Goal: Information Seeking & Learning: Learn about a topic

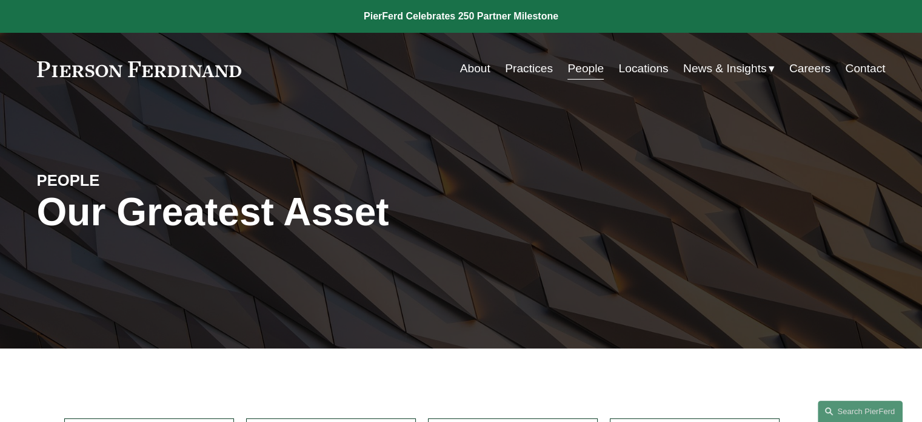
scroll to position [4, 0]
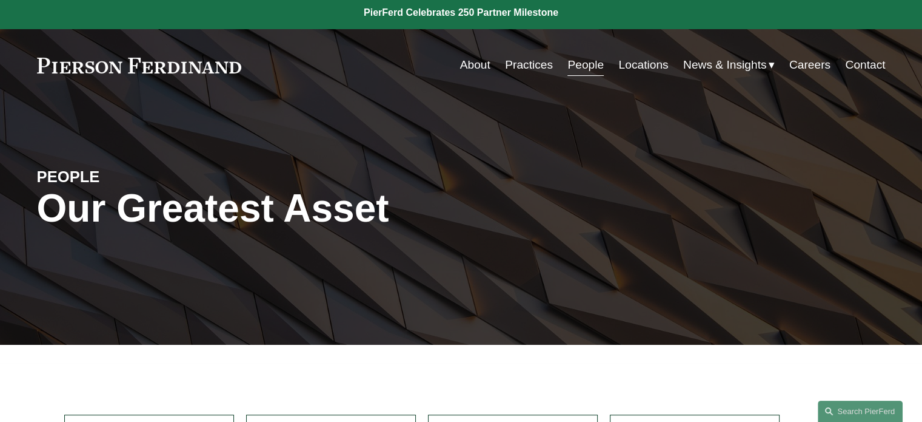
click at [525, 67] on link "Practices" at bounding box center [529, 64] width 48 height 23
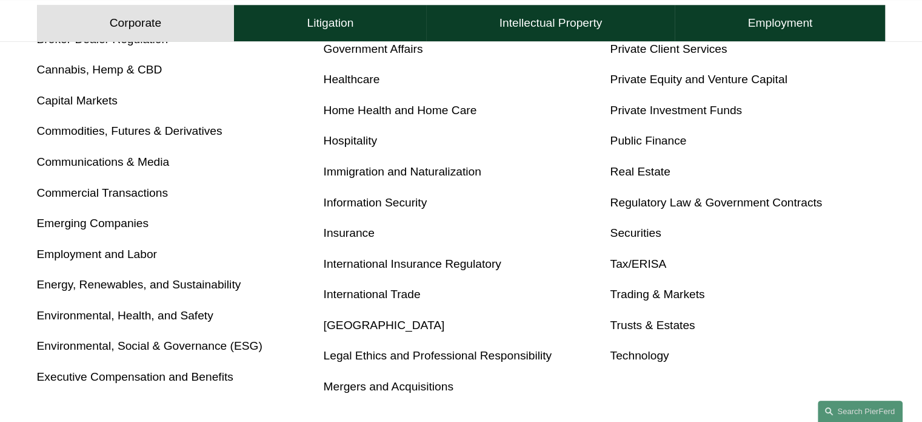
scroll to position [623, 0]
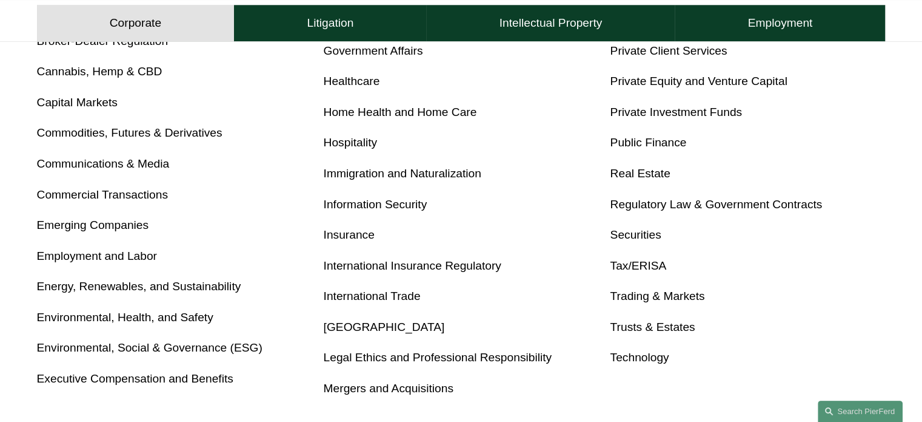
click at [639, 266] on link "Tax/ERISA" at bounding box center [638, 265] width 56 height 13
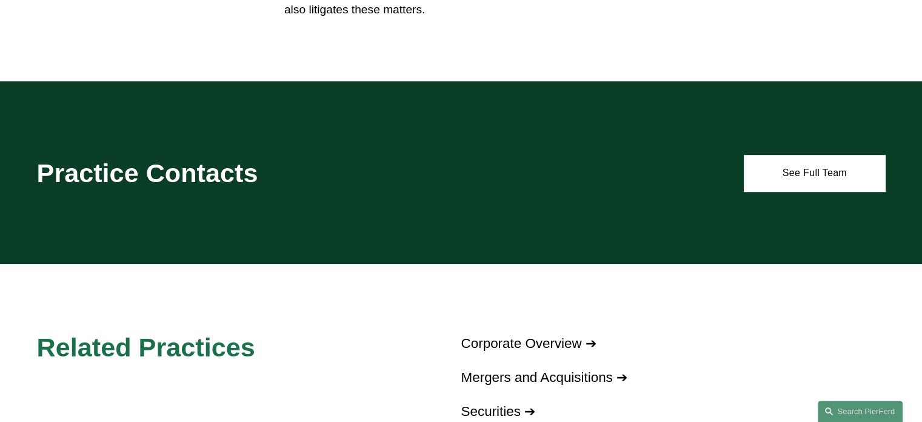
scroll to position [961, 0]
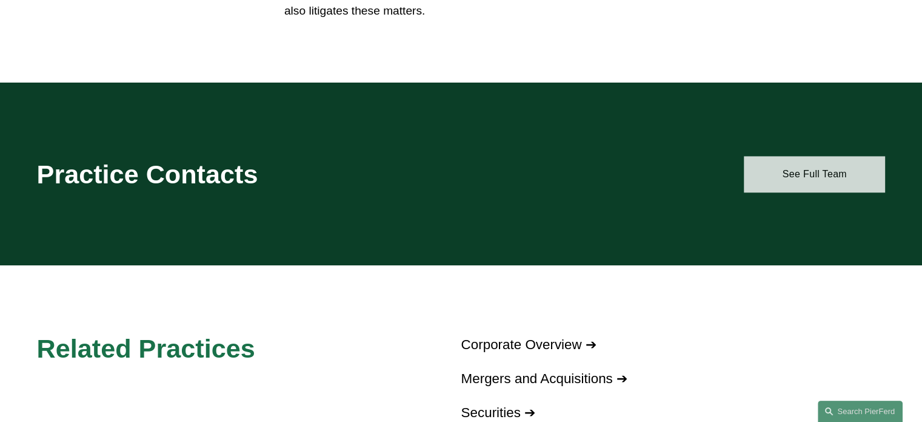
click at [793, 161] on link "See Full Team" at bounding box center [814, 174] width 141 height 36
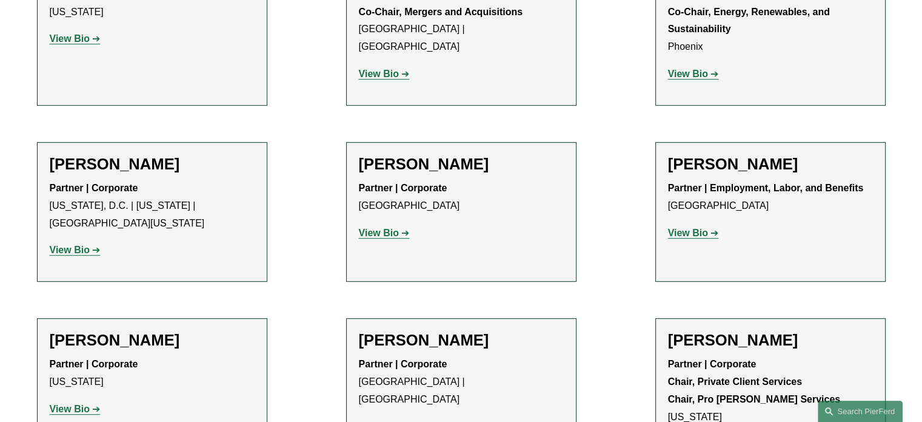
scroll to position [584, 0]
click at [694, 160] on h2 "[PERSON_NAME]" at bounding box center [770, 163] width 205 height 19
click at [688, 234] on strong "View Bio" at bounding box center [688, 232] width 40 height 10
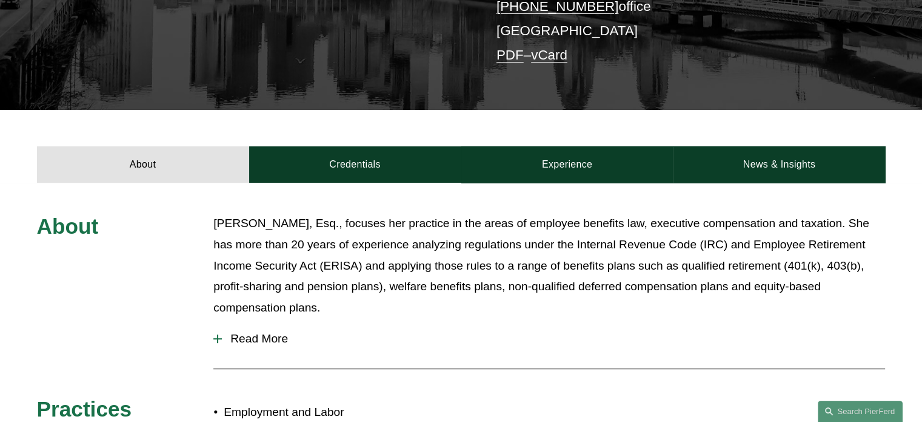
scroll to position [319, 0]
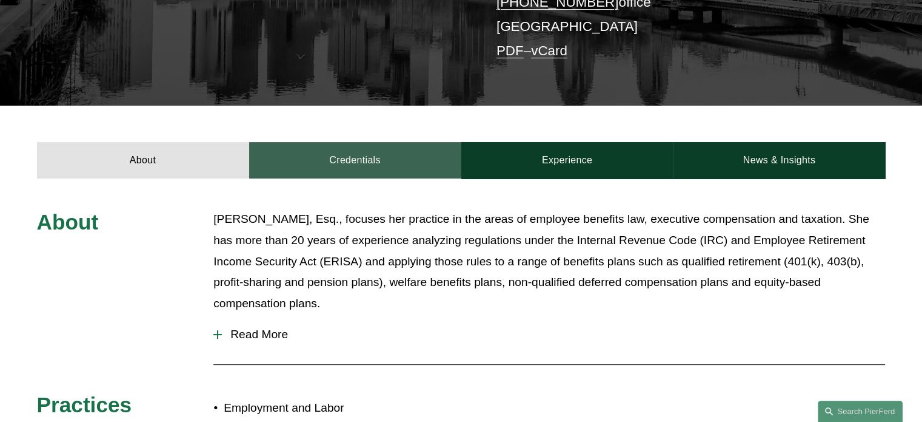
click at [368, 161] on link "Credentials" at bounding box center [355, 160] width 212 height 36
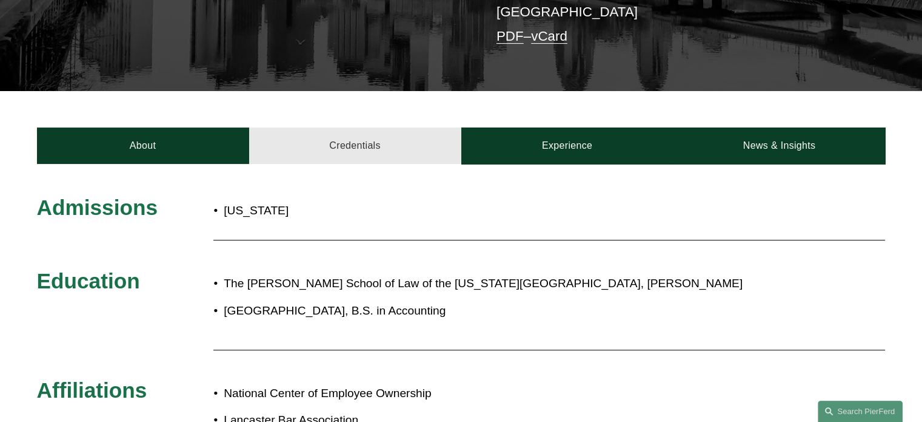
scroll to position [332, 0]
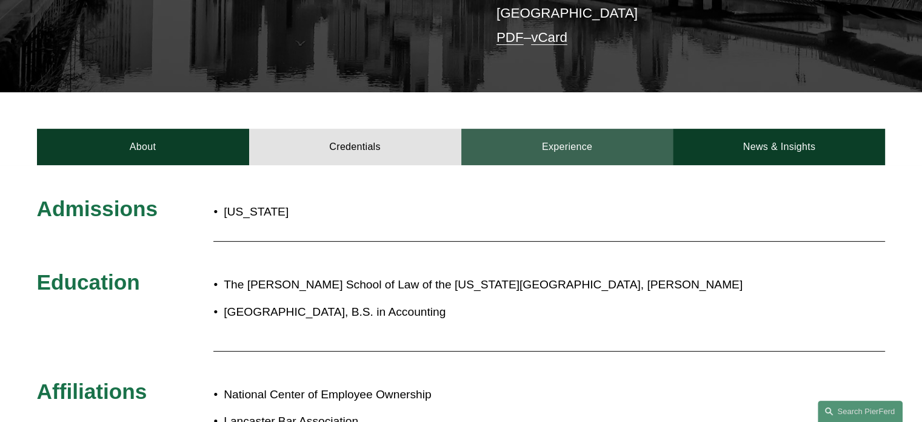
click at [570, 155] on link "Experience" at bounding box center [568, 147] width 212 height 36
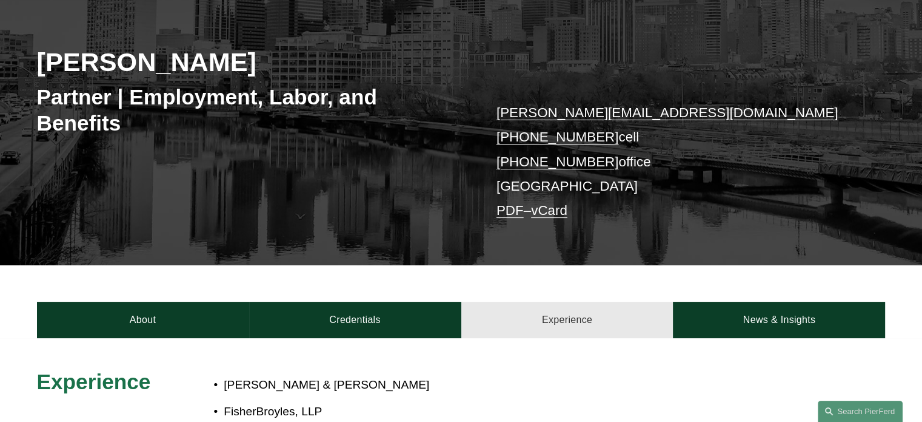
scroll to position [0, 0]
